Goal: Task Accomplishment & Management: Manage account settings

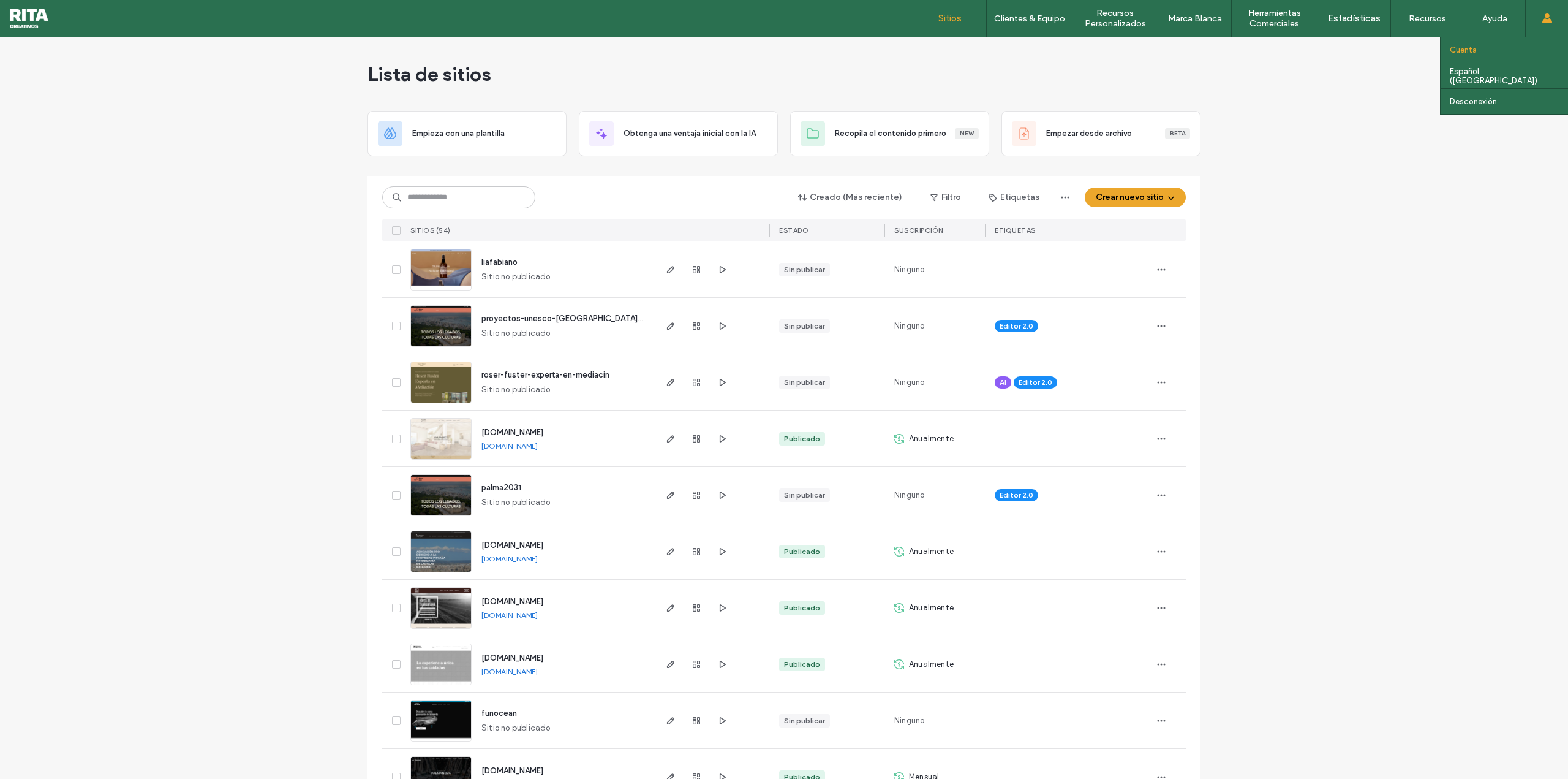
click at [1493, 45] on link "Cuenta" at bounding box center [1509, 50] width 118 height 25
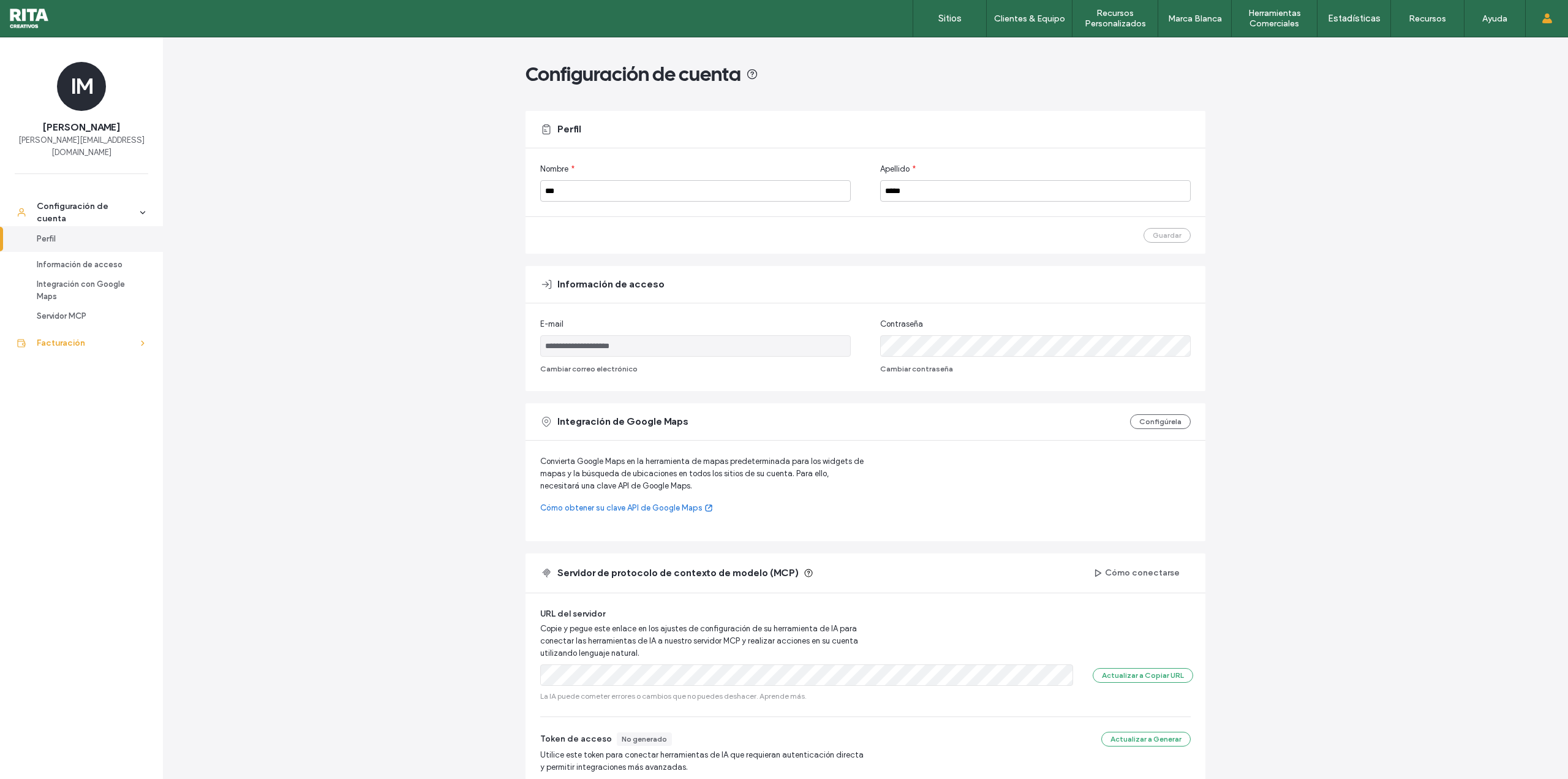
click at [73, 337] on div "Facturación" at bounding box center [87, 343] width 101 height 13
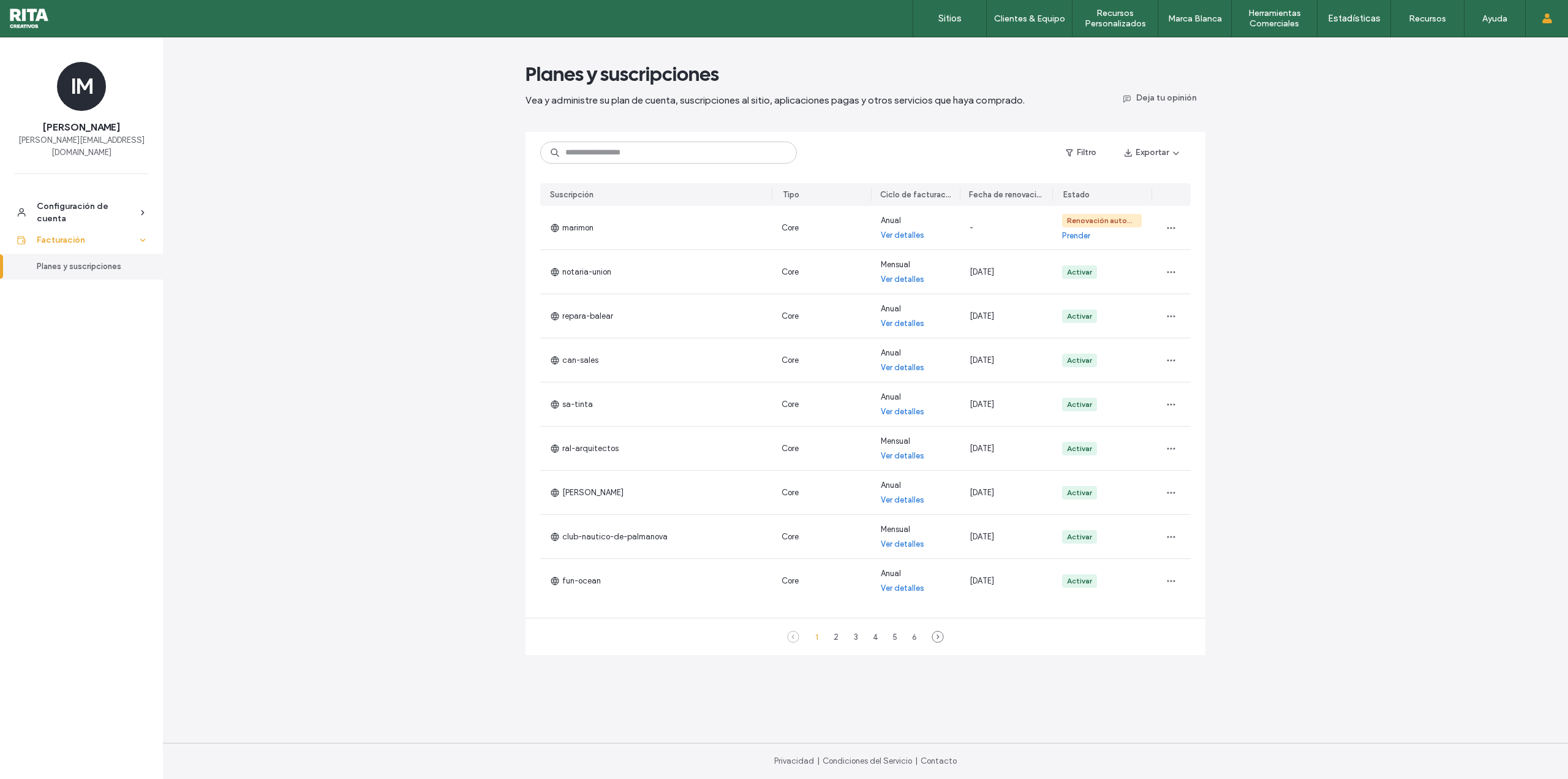
click at [100, 234] on div "Facturación" at bounding box center [87, 240] width 101 height 13
click at [131, 200] on div "Configuración de cuenta" at bounding box center [87, 212] width 101 height 24
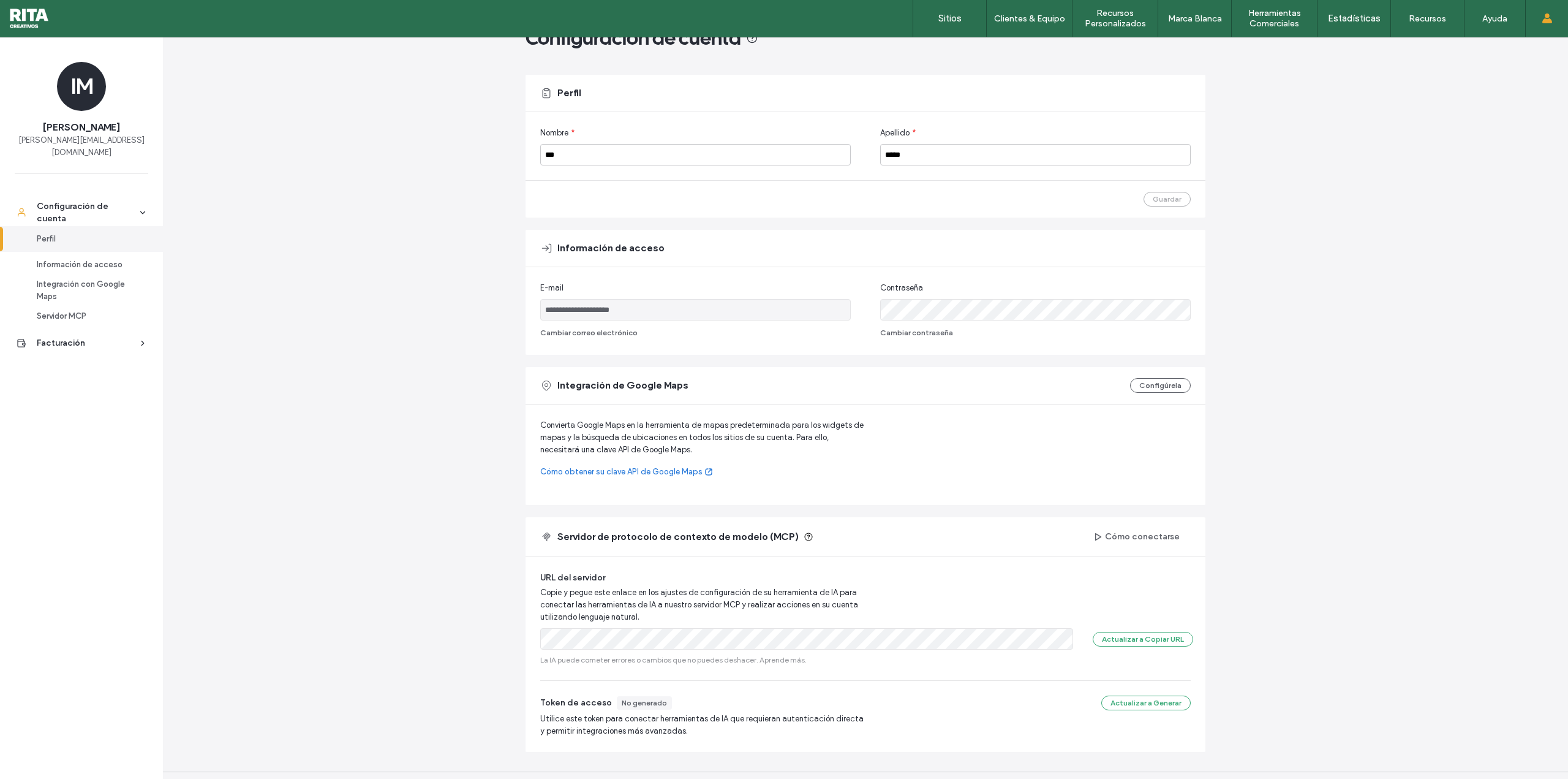
scroll to position [65, 0]
